Goal: Information Seeking & Learning: Learn about a topic

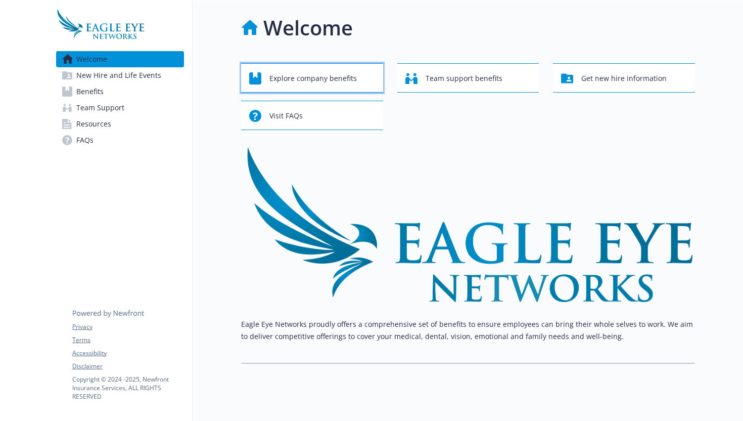
click at [352, 76] on span "Explore company benefits" at bounding box center [312, 78] width 87 height 19
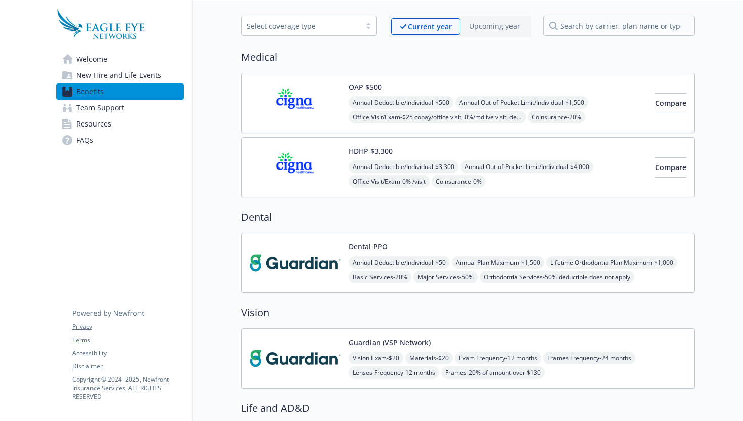
scroll to position [43, 0]
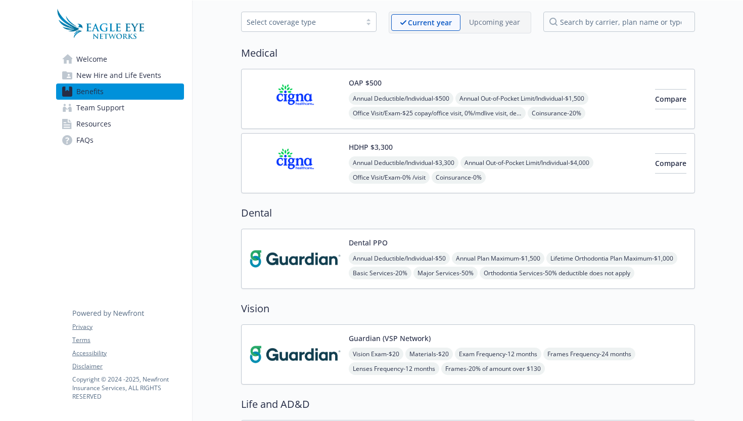
click at [363, 245] on button "Dental PPO" at bounding box center [368, 242] width 39 height 11
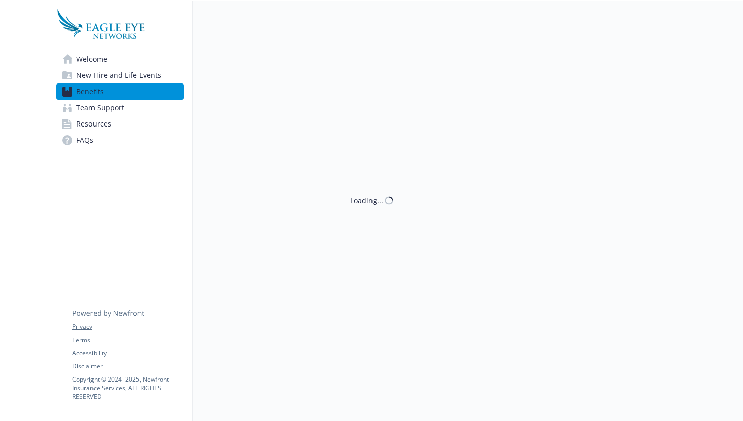
scroll to position [43, 0]
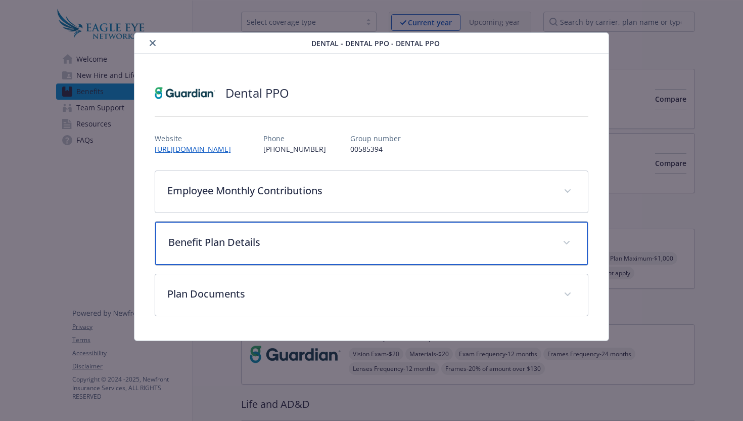
click at [277, 245] on p "Benefit Plan Details" at bounding box center [359, 242] width 383 height 15
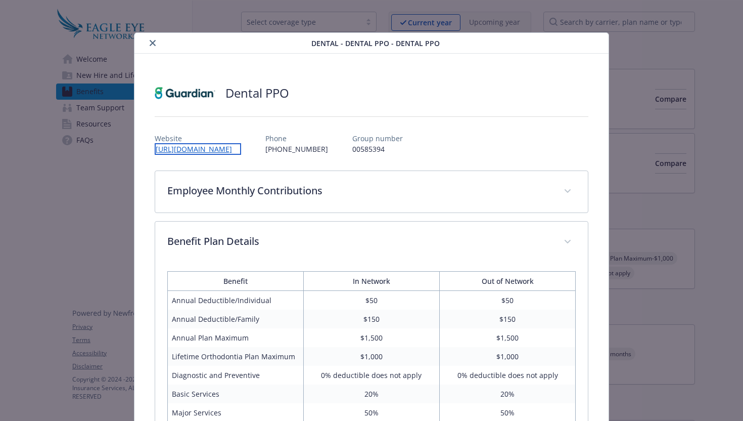
click at [241, 147] on link "[URL][DOMAIN_NAME]" at bounding box center [198, 149] width 86 height 12
click at [152, 38] on button "close" at bounding box center [153, 43] width 12 height 12
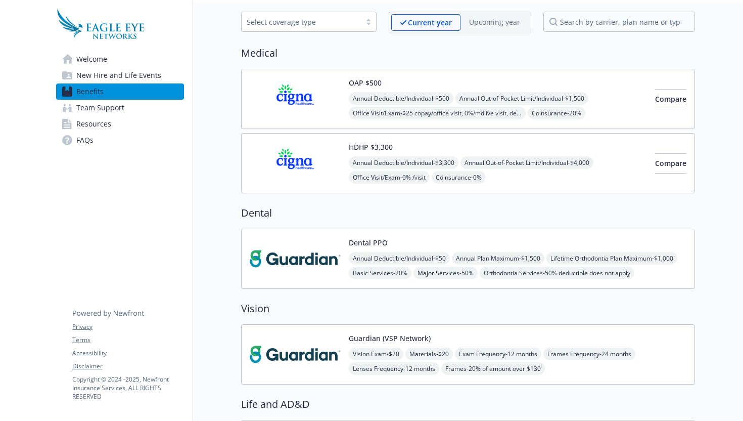
click at [297, 97] on img at bounding box center [295, 98] width 91 height 43
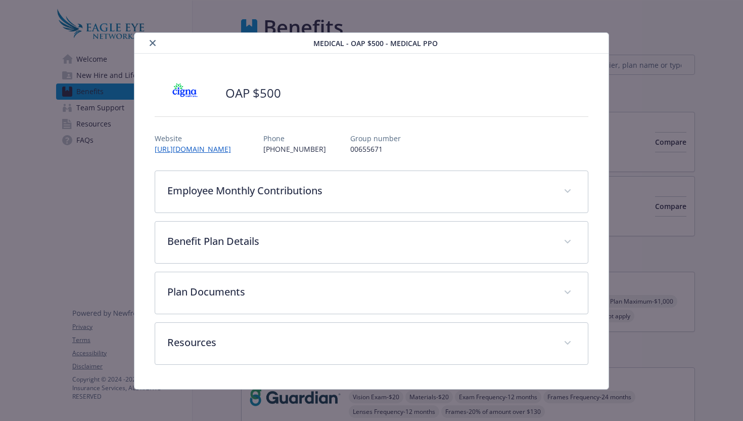
scroll to position [43, 0]
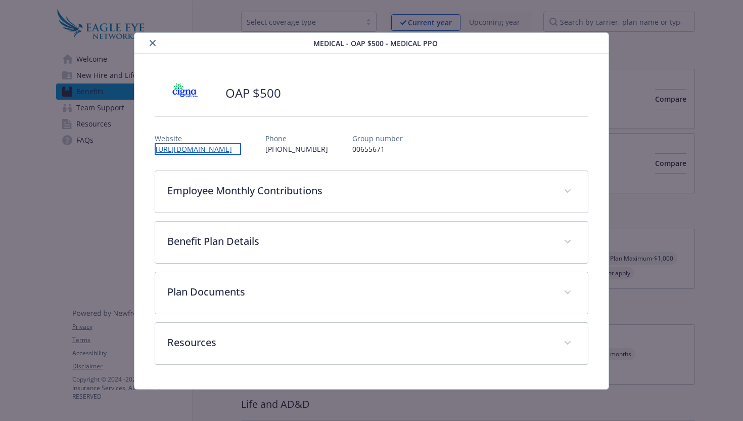
click at [203, 150] on link "[URL][DOMAIN_NAME]" at bounding box center [198, 149] width 86 height 12
